Goal: Information Seeking & Learning: Learn about a topic

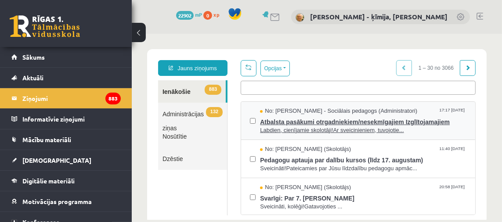
click at [353, 120] on span "Atbalsta pasākumi otrgadniekiem/nesekmīgajiem Izglītojamajiem" at bounding box center [363, 120] width 206 height 11
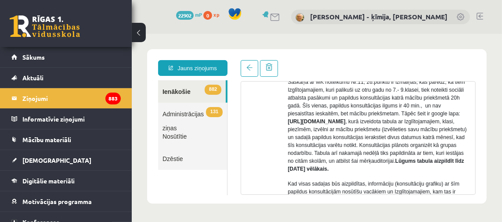
scroll to position [100, 0]
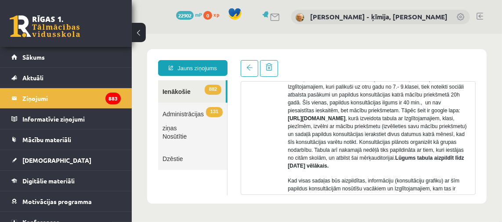
click at [345, 121] on strong "[URL][DOMAIN_NAME]" at bounding box center [316, 118] width 58 height 6
drag, startPoint x: 324, startPoint y: 118, endPoint x: 455, endPoint y: 127, distance: 131.2
click at [460, 127] on p "Saskaņā ar MK noteikumu Nr.11, 26.punktu ir izmaiņas, kas paredz, ka tiem Izglī…" at bounding box center [377, 122] width 181 height 95
copy p "[URL][DOMAIN_NAME] ,"
click at [259, 151] on div at bounding box center [259, 190] width 25 height 339
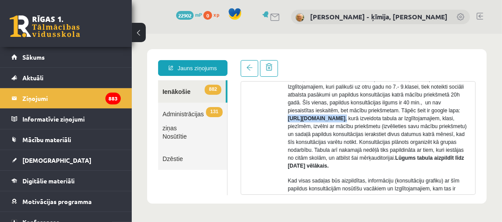
drag, startPoint x: 324, startPoint y: 119, endPoint x: 443, endPoint y: 124, distance: 119.6
click at [459, 127] on p "Saskaņā ar MK noteikumu Nr.11, 26.punktu ir izmaiņas, kas paredz, ka tiem Izglī…" at bounding box center [377, 122] width 181 height 95
copy p "[URL][DOMAIN_NAME] ,"
click at [251, 140] on div at bounding box center [259, 190] width 25 height 339
click at [172, 137] on link "Nosūtītie" at bounding box center [192, 136] width 69 height 22
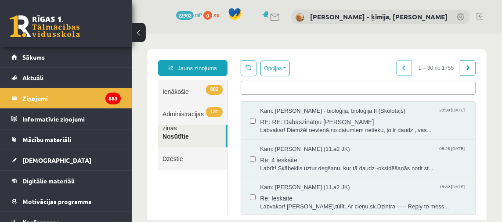
scroll to position [0, 0]
click at [184, 113] on link "131 Administrācijas ziņas" at bounding box center [192, 113] width 69 height 22
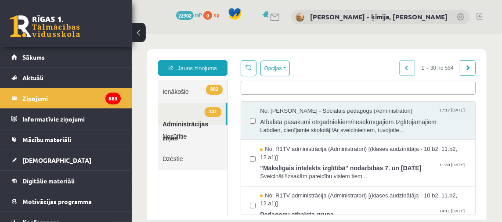
click at [231, 137] on div "**********" at bounding box center [192, 137] width 83 height 155
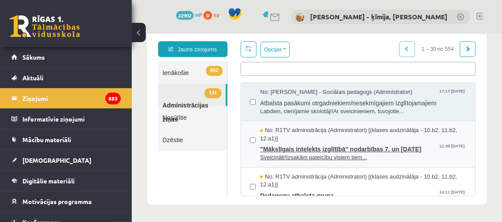
click at [290, 148] on span ""Mākslīgais intelekts izglītībā" nodarbības 7. un [DATE]" at bounding box center [363, 147] width 206 height 11
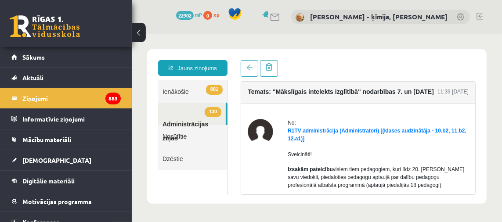
scroll to position [0, 0]
